Goal: Obtain resource: Obtain resource

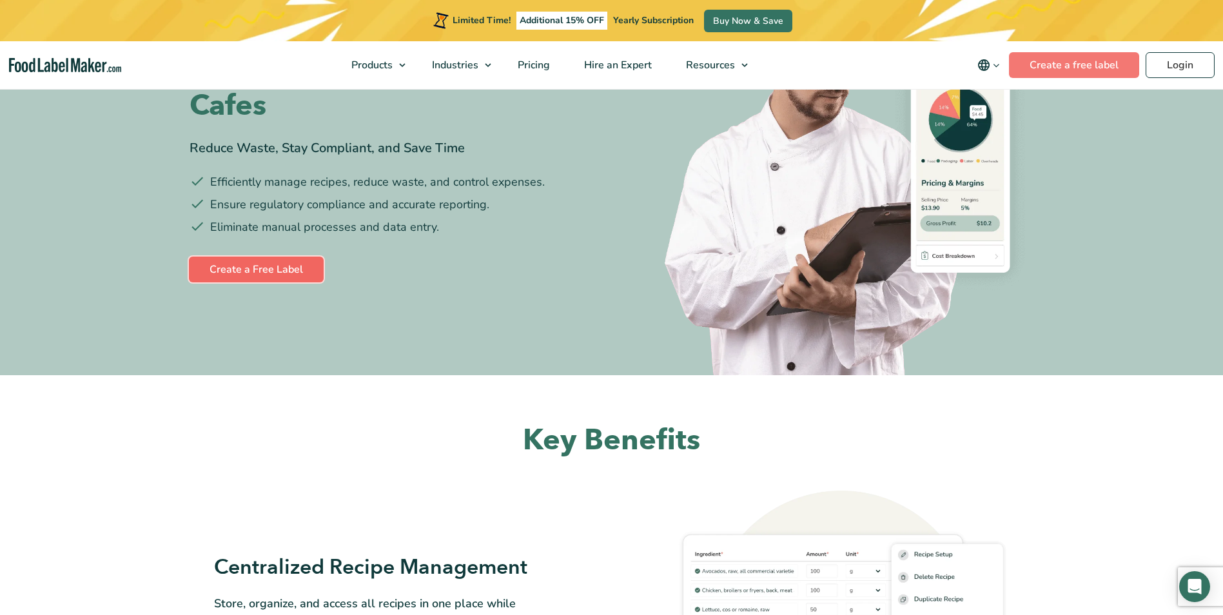
click at [224, 269] on link "Create a Free Label" at bounding box center [256, 270] width 135 height 26
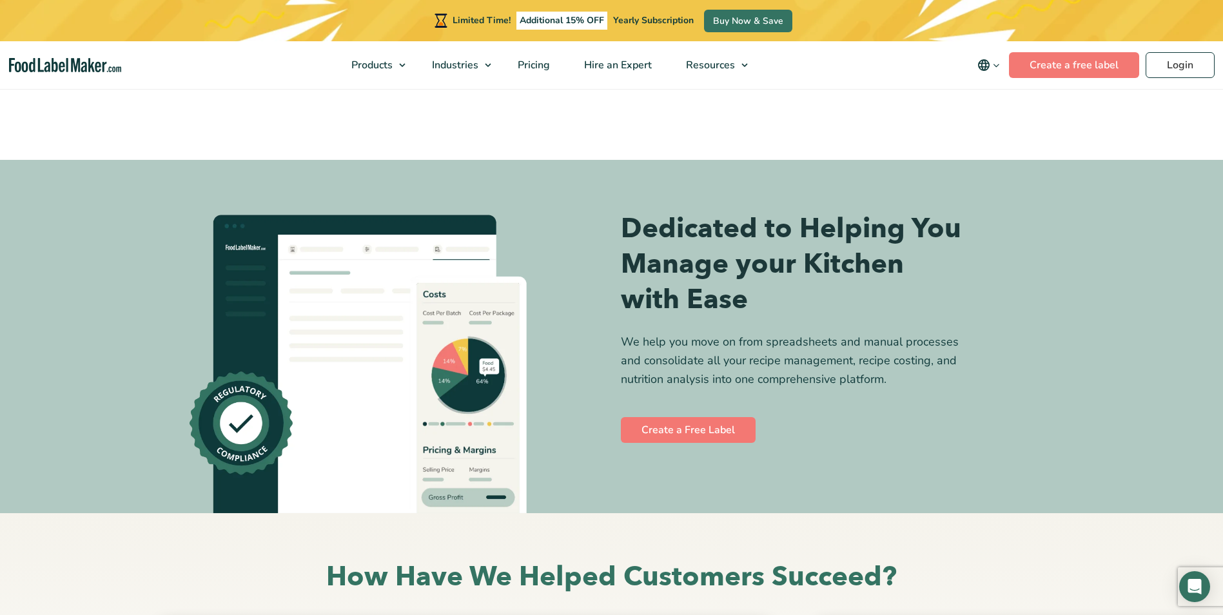
scroll to position [4835, 0]
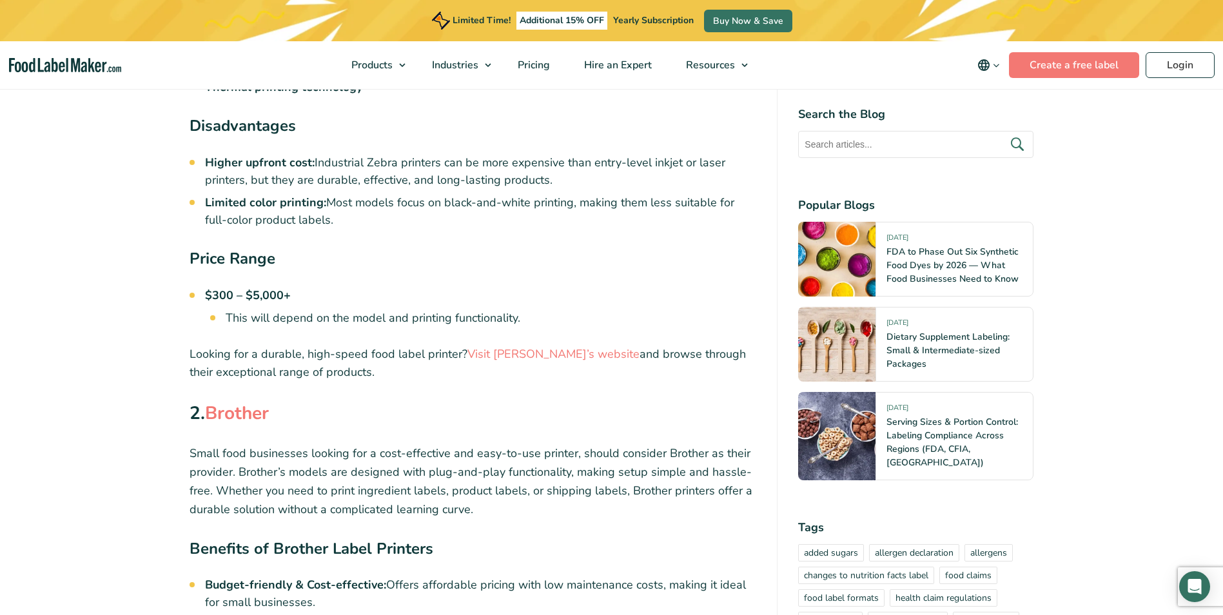
scroll to position [2256, 0]
